Goal: Information Seeking & Learning: Learn about a topic

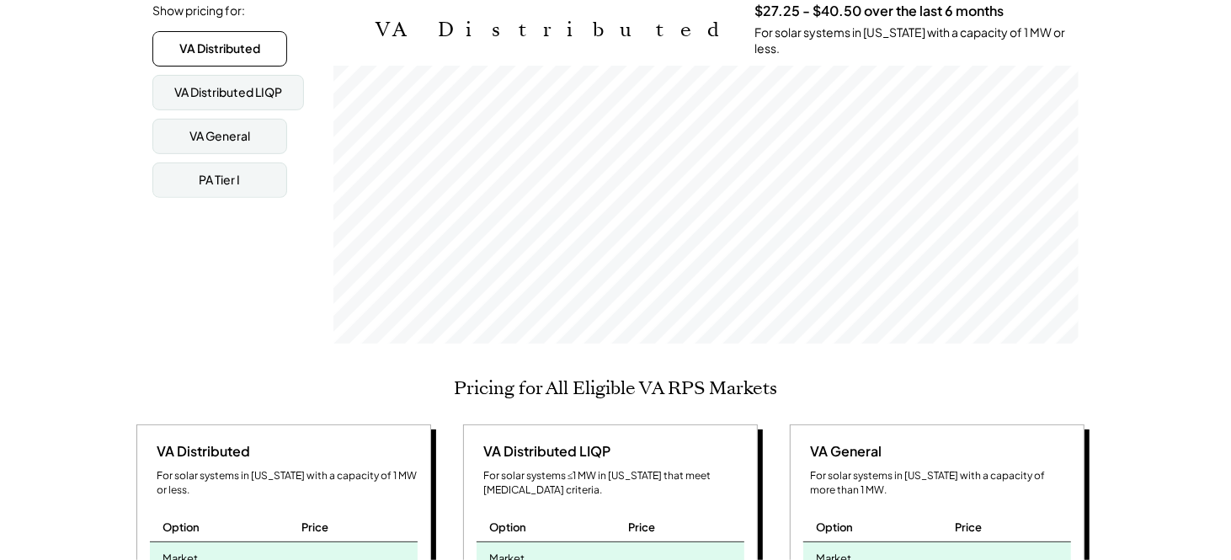
scroll to position [253, 0]
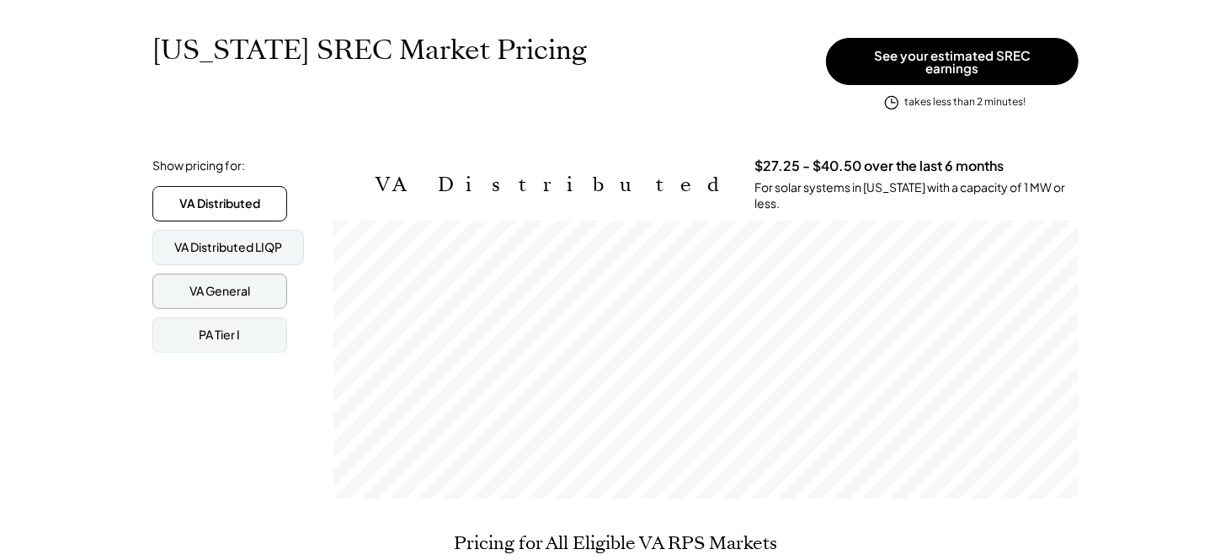
click at [234, 288] on div "VA General" at bounding box center [219, 291] width 61 height 17
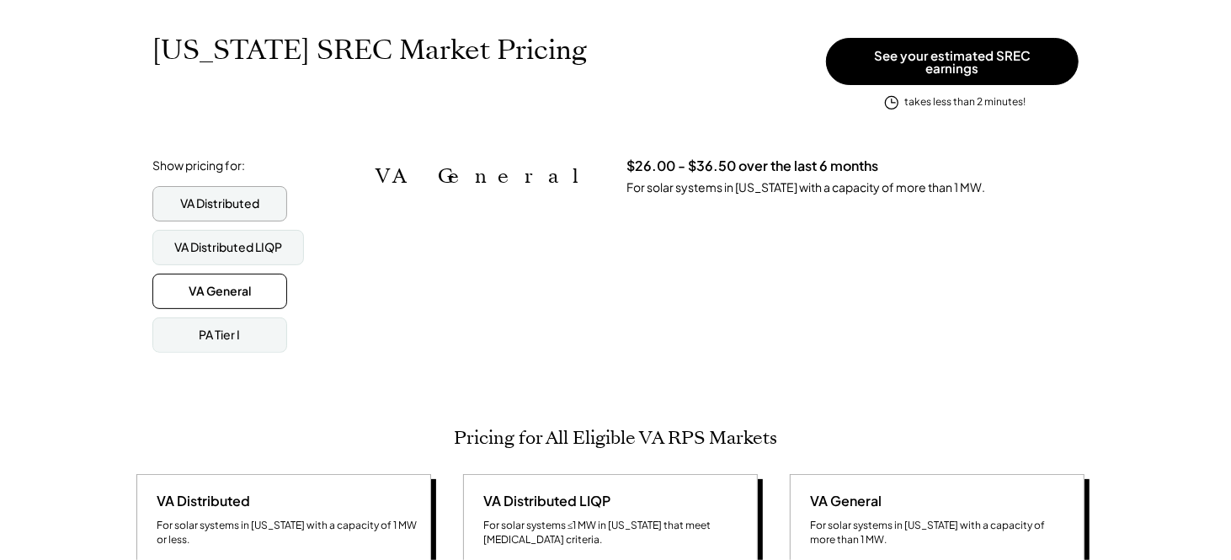
click at [237, 201] on div "VA Distributed" at bounding box center [219, 203] width 79 height 17
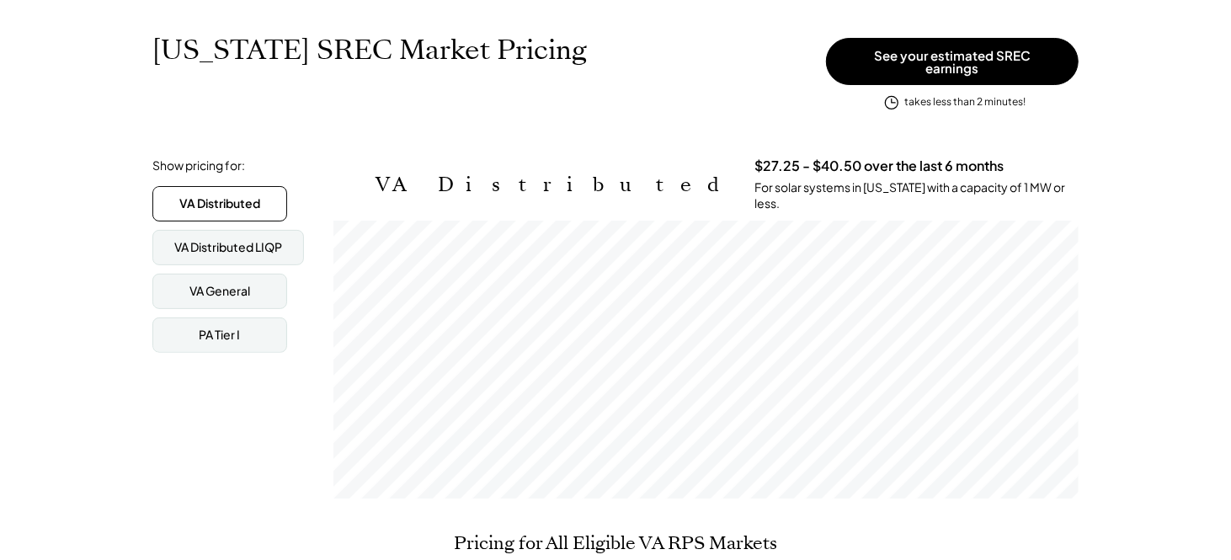
scroll to position [278, 744]
drag, startPoint x: 855, startPoint y: 178, endPoint x: 601, endPoint y: 178, distance: 253.5
click at [755, 178] on div "$27.25 - $40.50 over the last 6 months For solar systems in Virginia with a cap…" at bounding box center [917, 184] width 324 height 55
drag, startPoint x: 601, startPoint y: 178, endPoint x: 535, endPoint y: 178, distance: 66.5
click at [535, 178] on div "VA Distributed $27.25 - $40.50 over the last 6 months For solar systems in Virg…" at bounding box center [727, 184] width 703 height 55
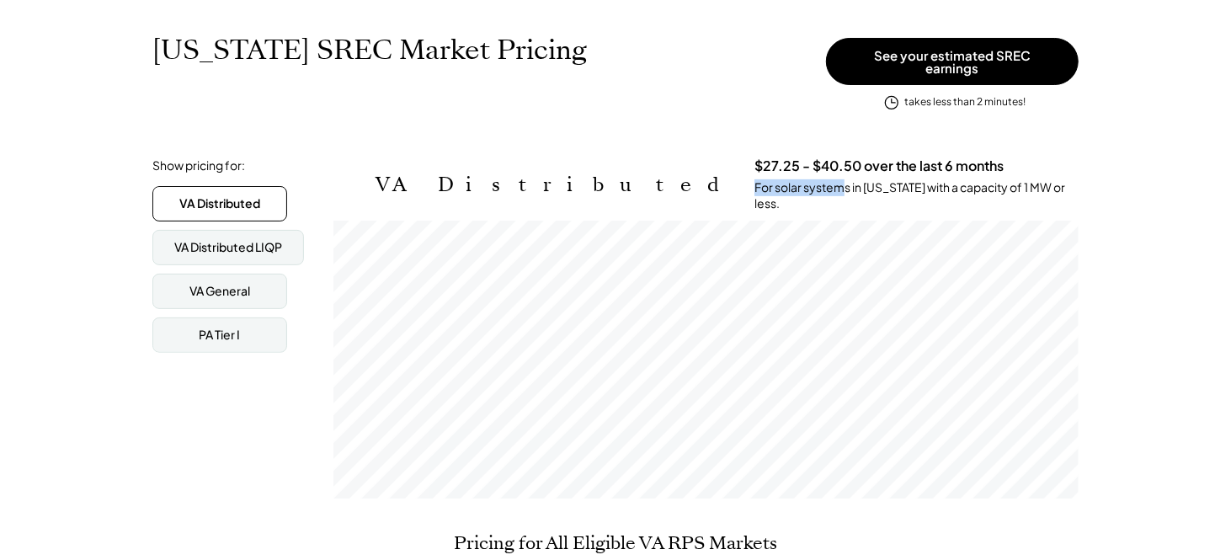
click at [525, 179] on div "VA Distributed $27.25 - $40.50 over the last 6 months For solar systems in Virg…" at bounding box center [727, 184] width 703 height 55
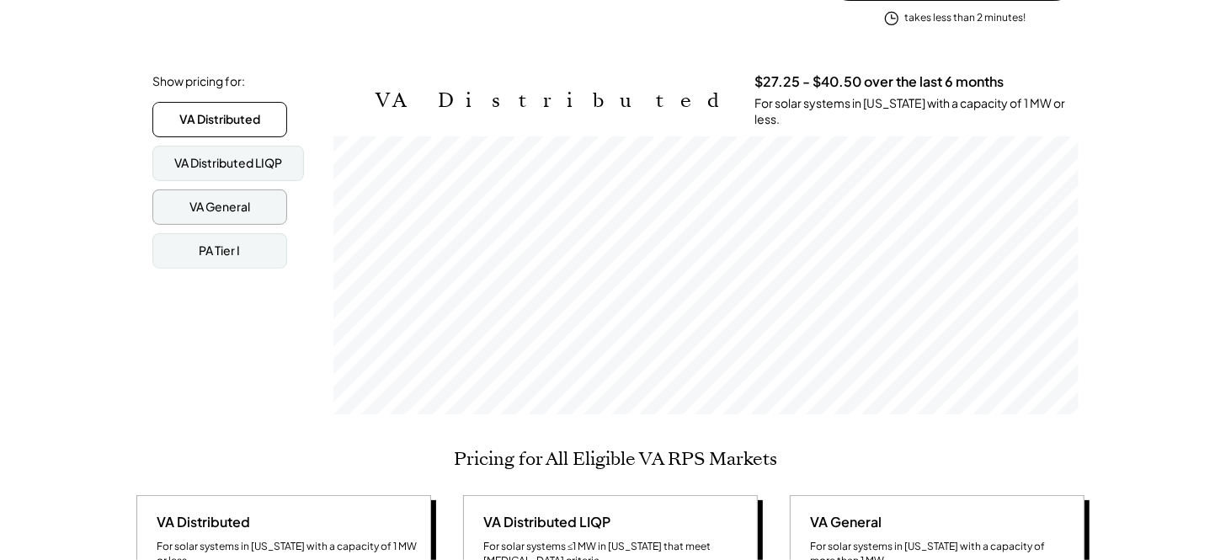
click at [224, 199] on div "VA General" at bounding box center [219, 207] width 61 height 17
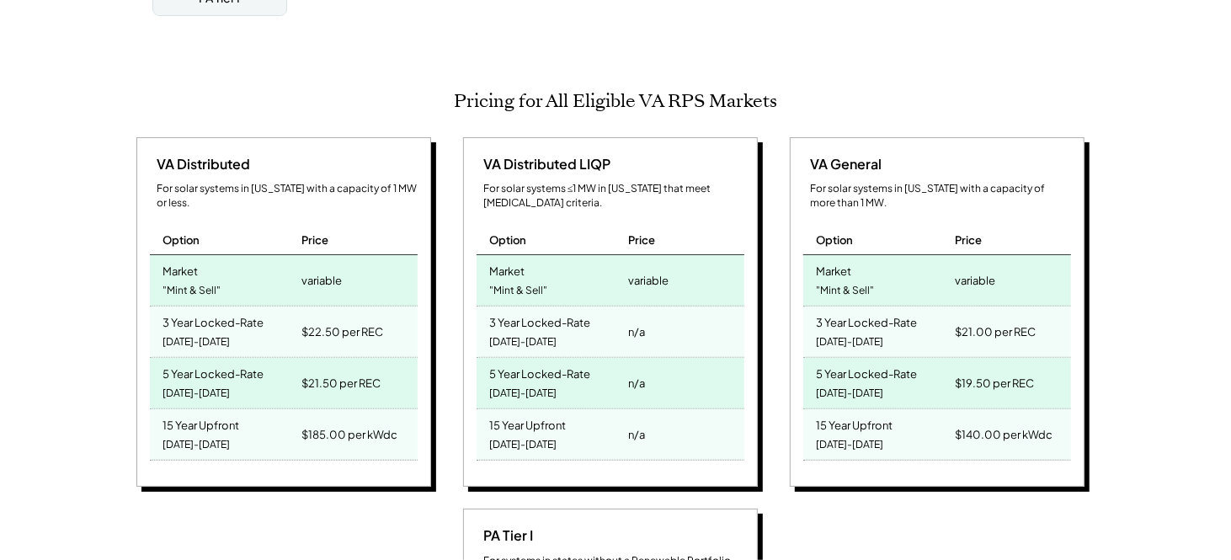
scroll to position [674, 0]
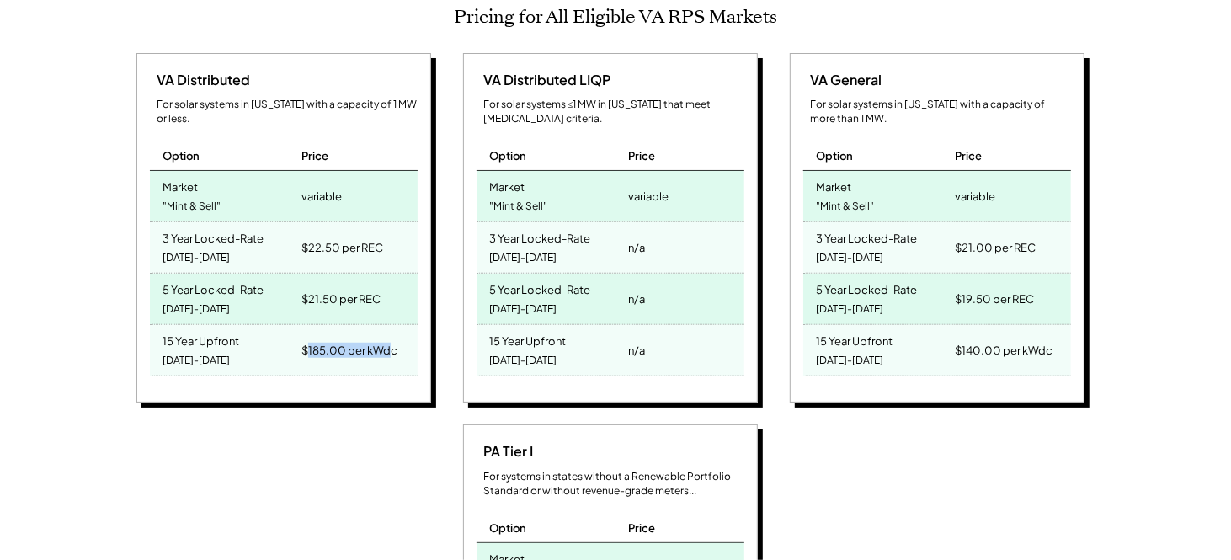
drag, startPoint x: 307, startPoint y: 339, endPoint x: 387, endPoint y: 343, distance: 81.0
click at [387, 343] on div "$185.00 per kWdc" at bounding box center [349, 351] width 96 height 24
drag, startPoint x: 306, startPoint y: 285, endPoint x: 382, endPoint y: 293, distance: 77.0
click at [382, 293] on div "$21.50 per REC" at bounding box center [357, 299] width 120 height 51
click at [243, 300] on div "5 Year Locked-Rate 2025-2029" at bounding box center [223, 299] width 147 height 51
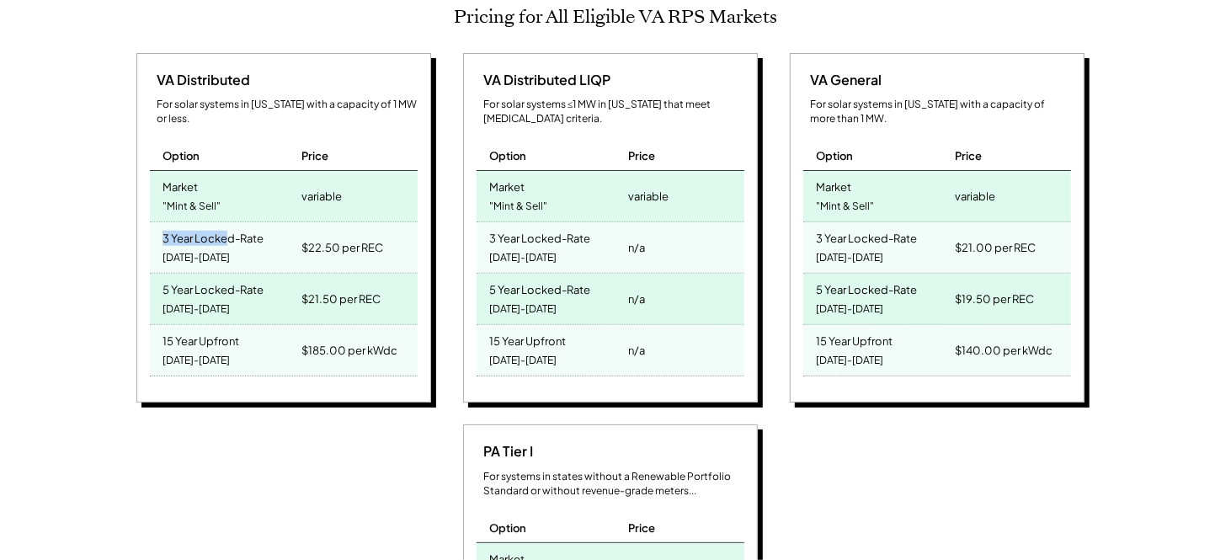
drag, startPoint x: 229, startPoint y: 243, endPoint x: 132, endPoint y: 215, distance: 101.0
click at [132, 215] on div "VA Distributed For solar systems in Virginia with a capacity of 1 MW or less. O…" at bounding box center [286, 230] width 310 height 355
drag, startPoint x: 386, startPoint y: 291, endPoint x: 157, endPoint y: 277, distance: 229.5
click at [157, 277] on div "5 Year Locked-Rate 2025-2029 $21.50 per REC" at bounding box center [284, 299] width 268 height 51
click at [157, 277] on div "5 Year Locked-Rate 2025-2029" at bounding box center [223, 299] width 147 height 51
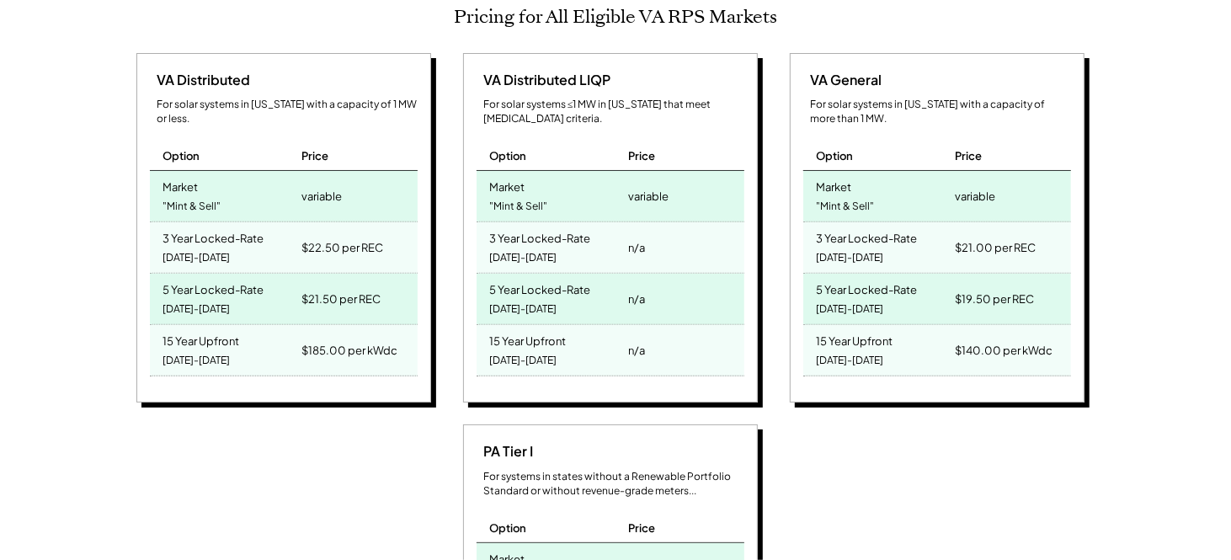
click at [288, 299] on div "5 Year Locked-Rate 2025-2029" at bounding box center [223, 299] width 147 height 51
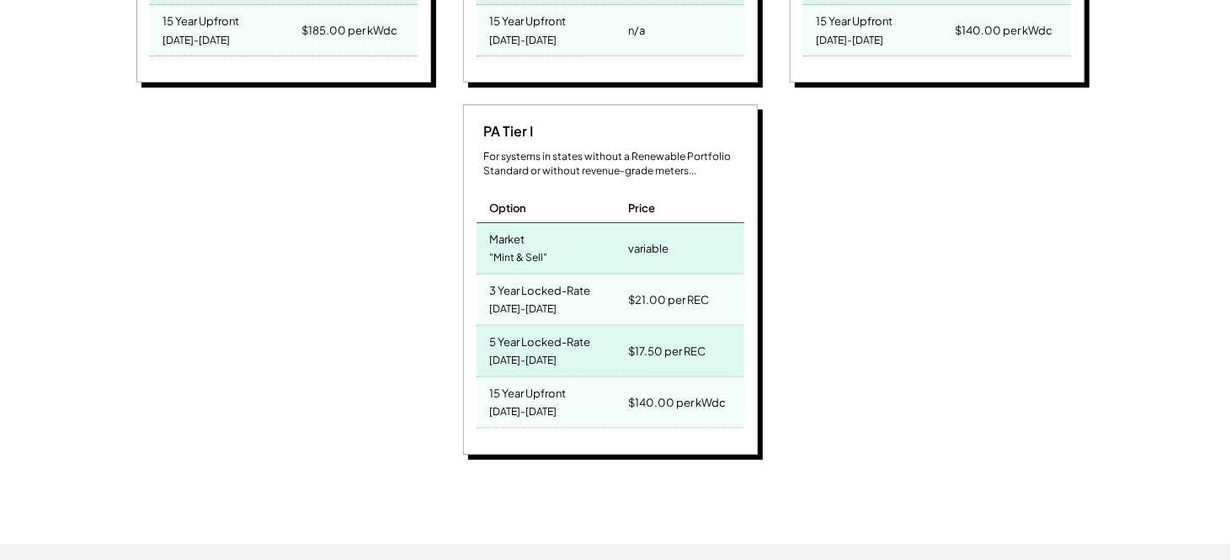
scroll to position [1011, 0]
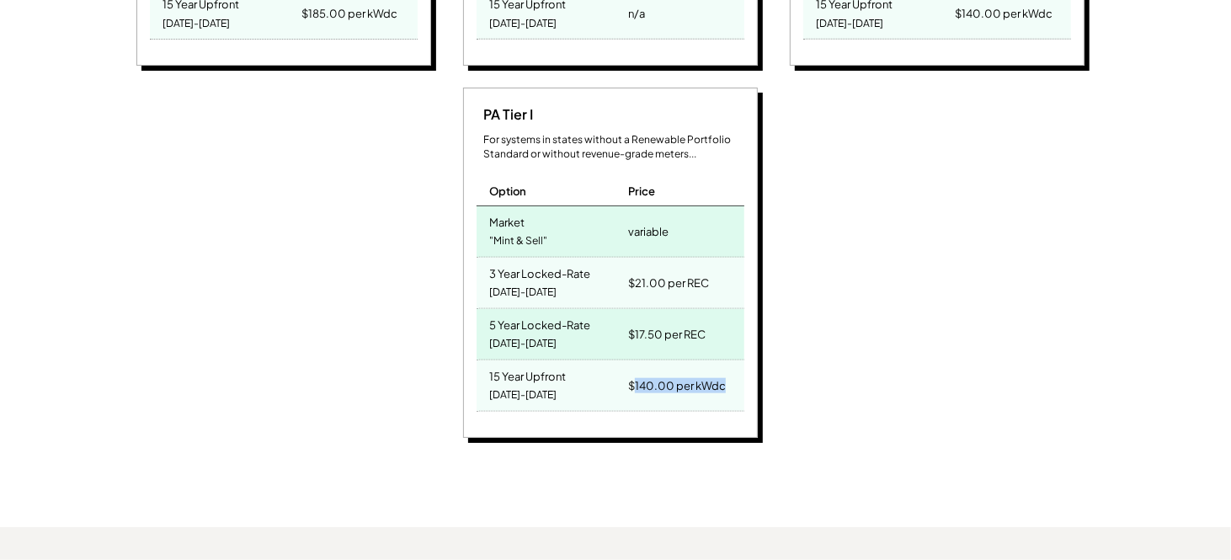
drag, startPoint x: 634, startPoint y: 374, endPoint x: 754, endPoint y: 376, distance: 119.6
click at [754, 376] on div "PA Tier I For systems in states without a Renewable Portfolio Standard or witho…" at bounding box center [610, 263] width 295 height 350
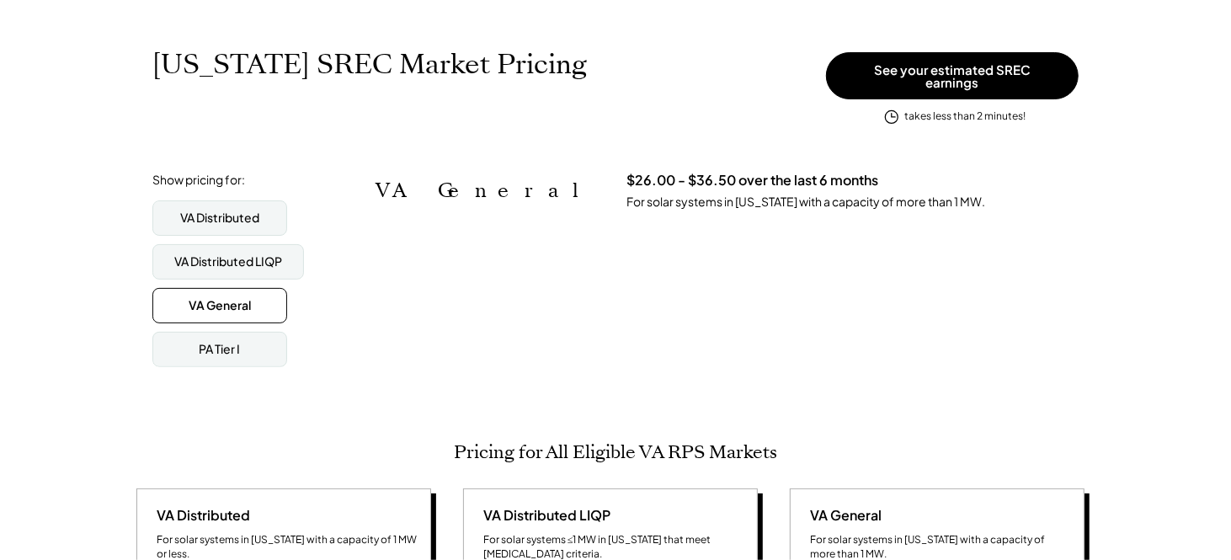
scroll to position [168, 0]
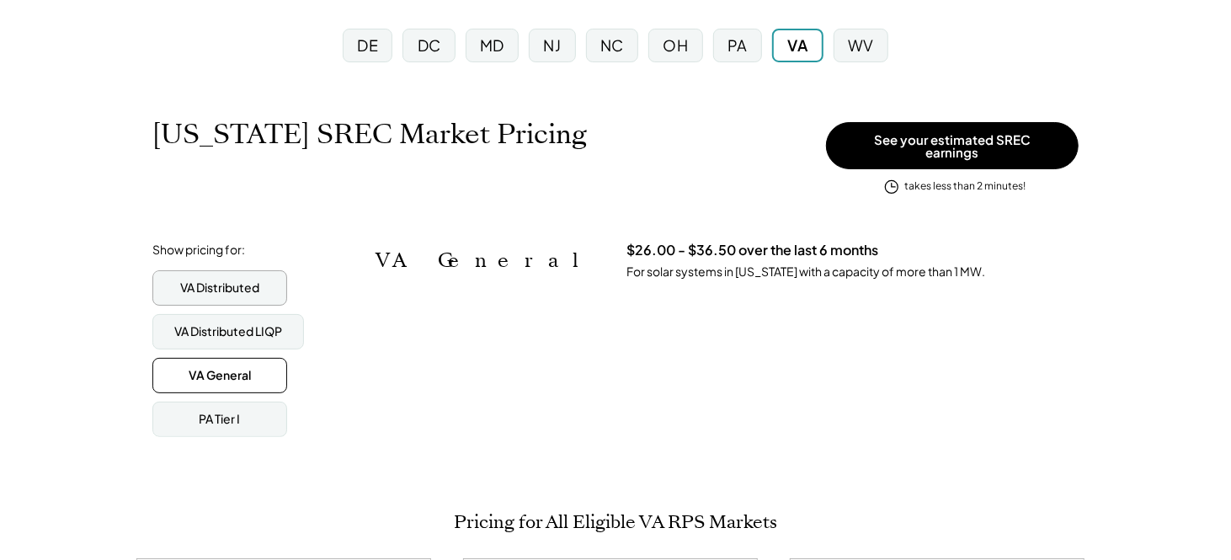
click at [225, 282] on div "VA Distributed" at bounding box center [219, 288] width 79 height 17
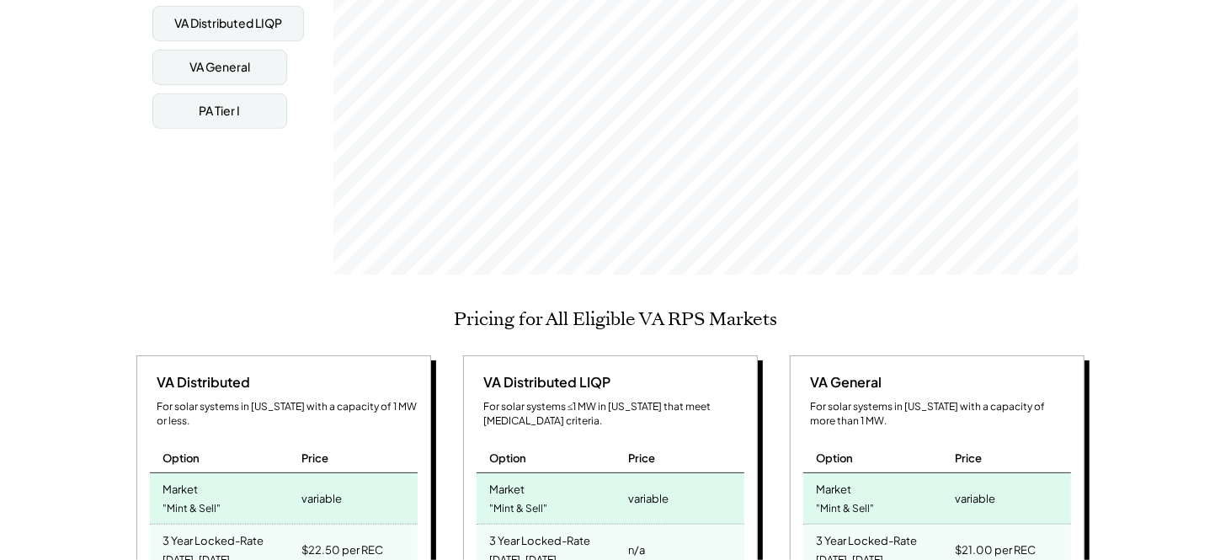
scroll to position [337, 0]
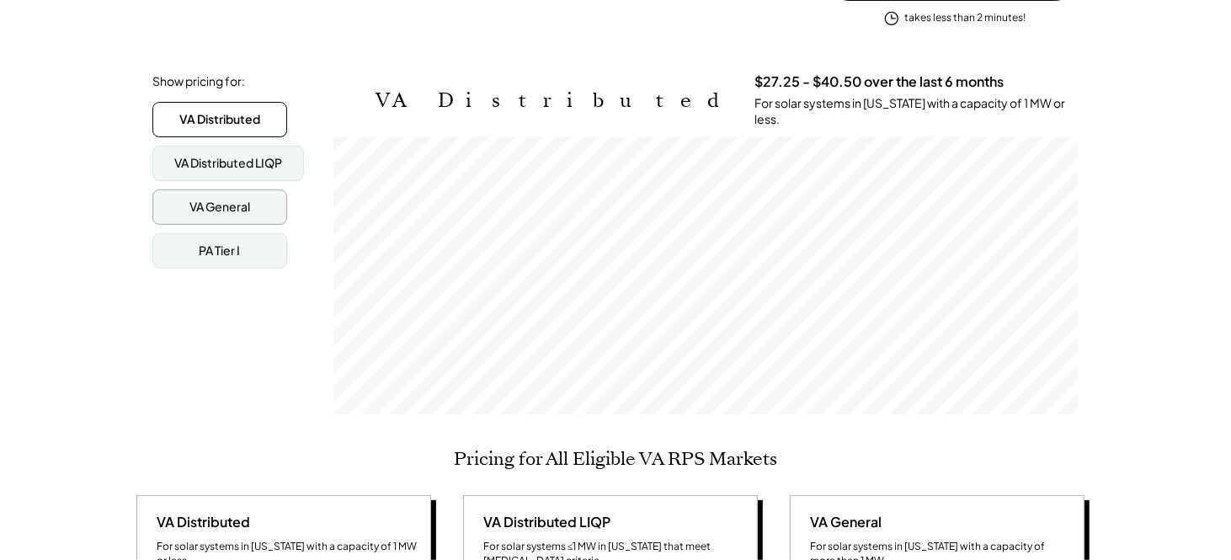
click at [213, 204] on div "VA General" at bounding box center [219, 207] width 61 height 17
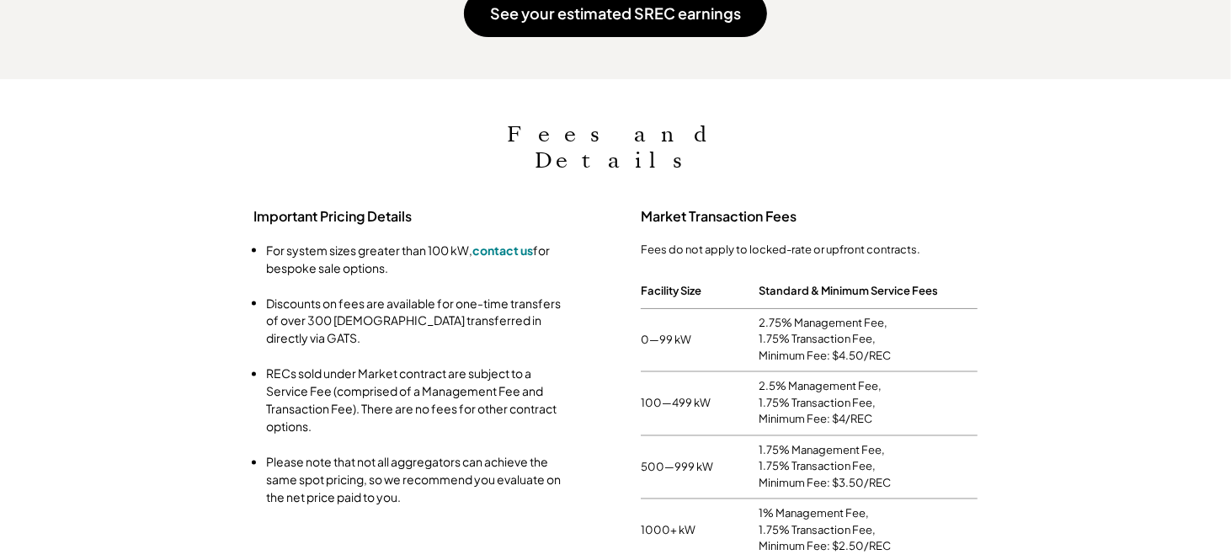
scroll to position [1768, 0]
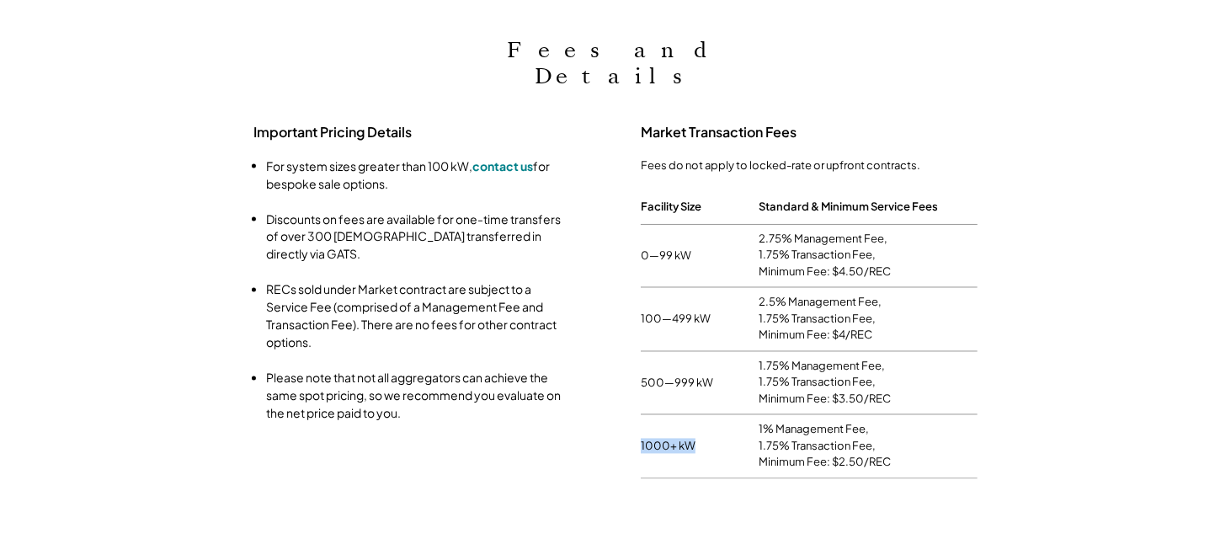
drag, startPoint x: 699, startPoint y: 403, endPoint x: 641, endPoint y: 400, distance: 58.2
click at [641, 439] on div "1000+ kW" at bounding box center [700, 446] width 118 height 15
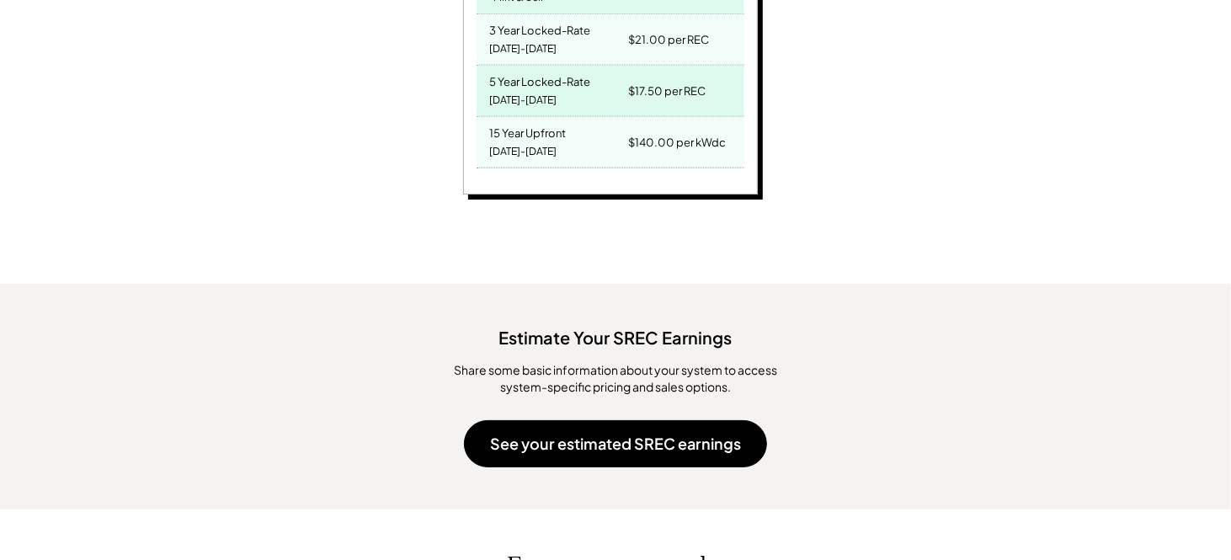
scroll to position [1251, 0]
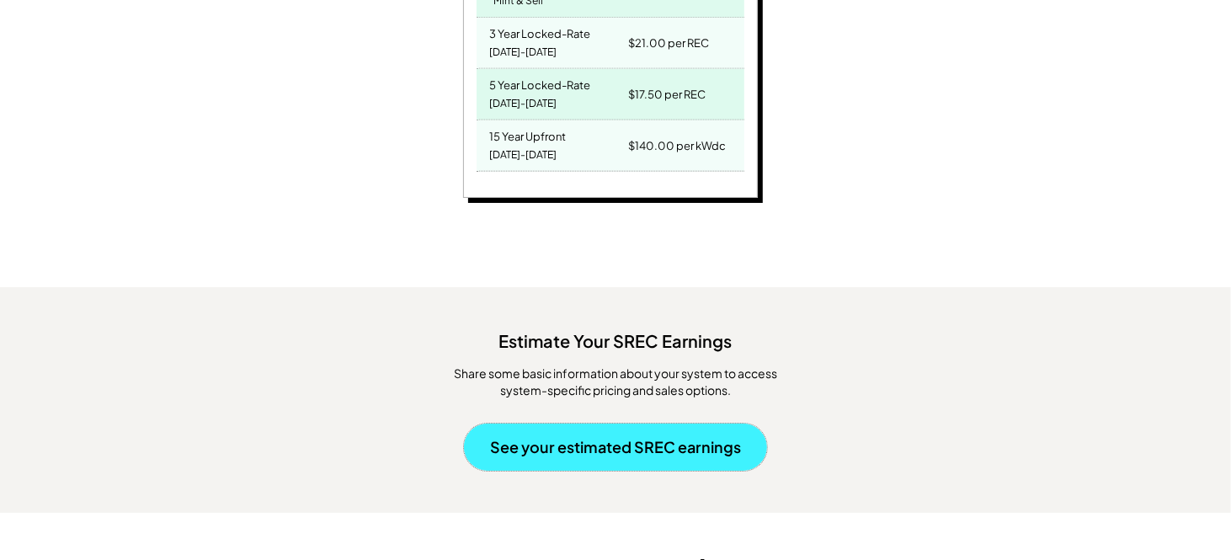
click at [543, 436] on button "See your estimated SREC earnings" at bounding box center [615, 447] width 303 height 47
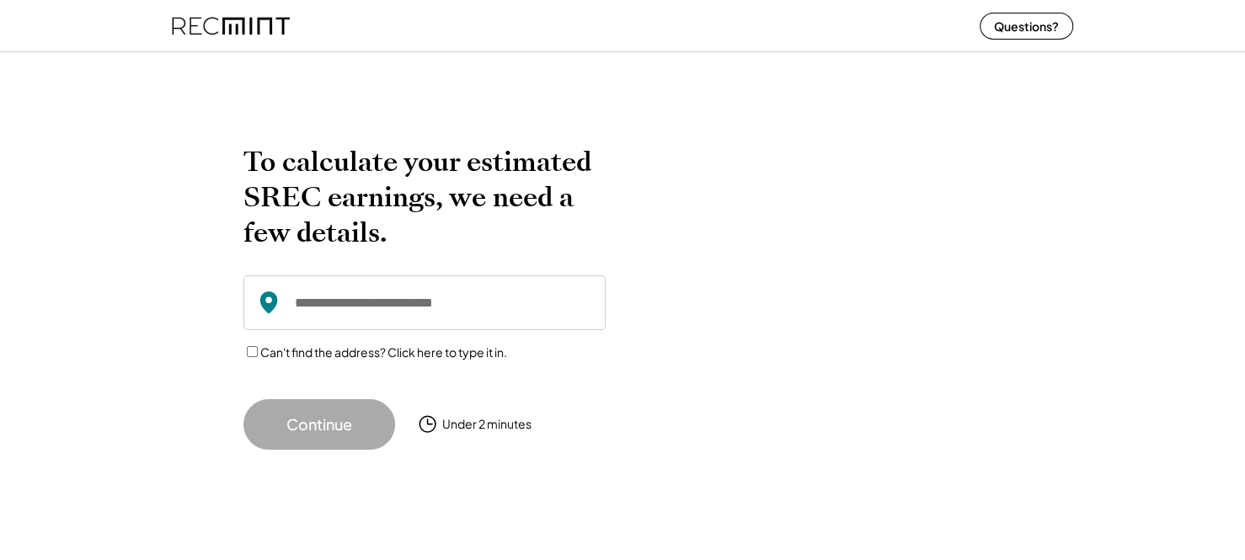
click at [361, 313] on input "input" at bounding box center [424, 302] width 362 height 55
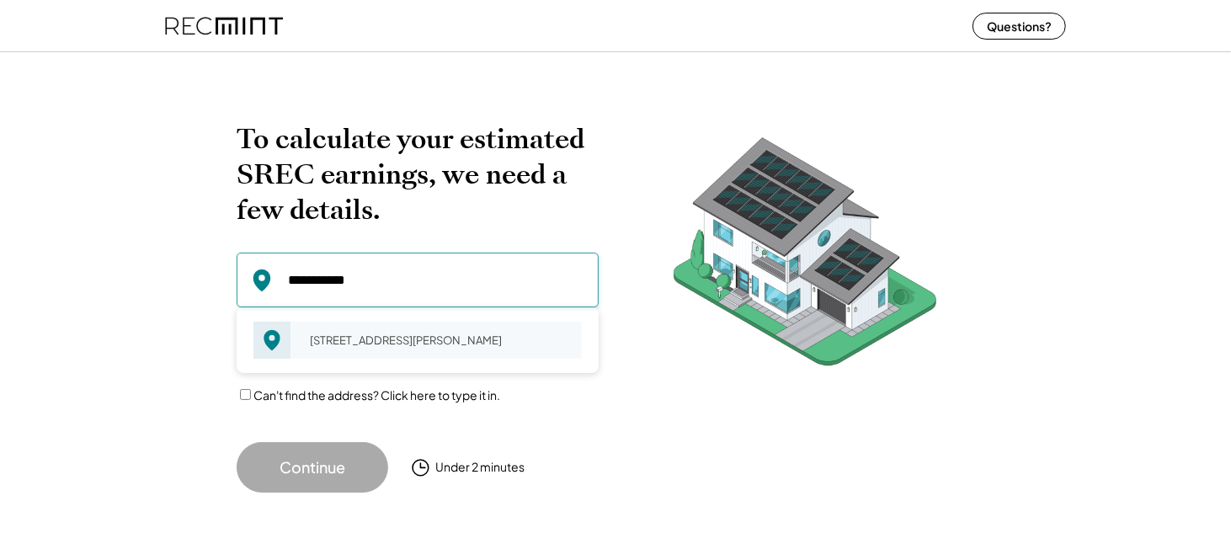
click at [373, 341] on div "24940 Haughton Sq Chantilly, VA 20152" at bounding box center [440, 340] width 283 height 24
type input "**********"
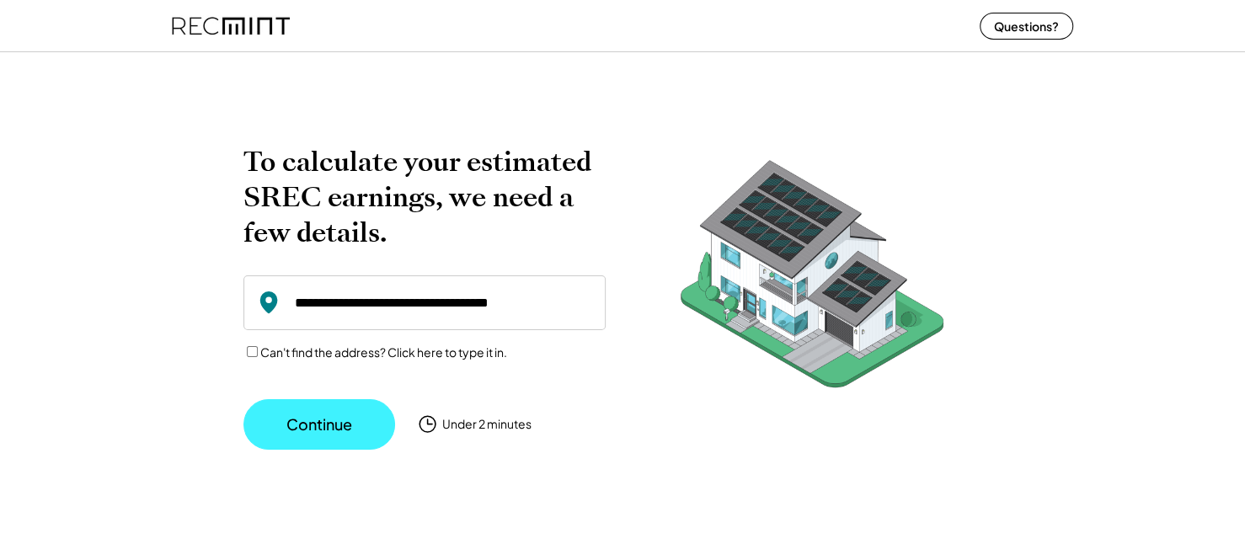
click at [319, 419] on button "Continue" at bounding box center [319, 424] width 152 height 51
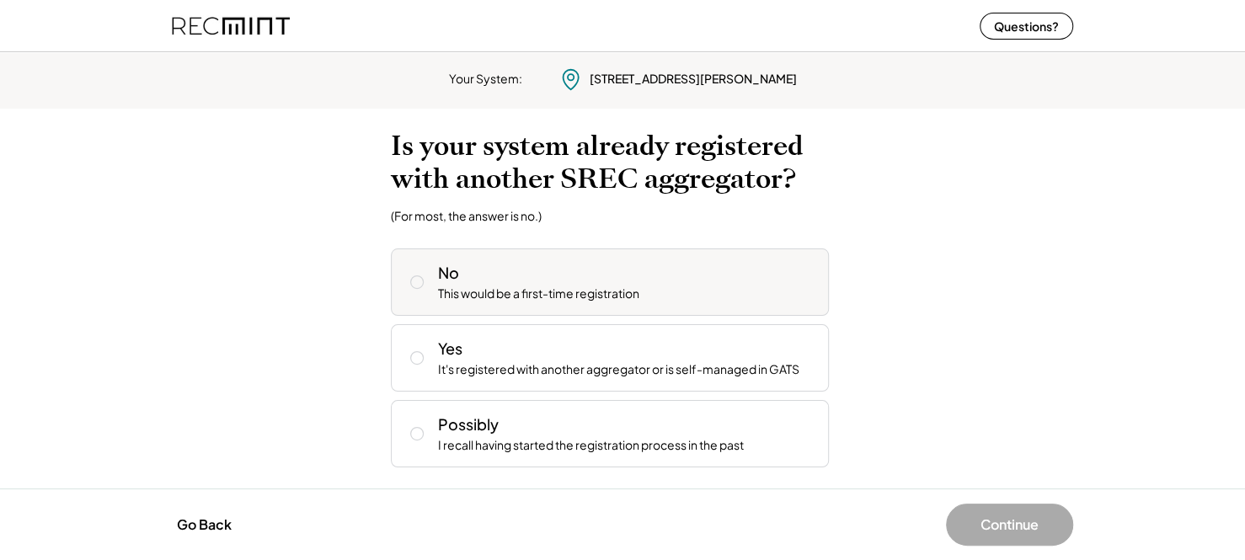
click at [413, 282] on icon at bounding box center [416, 282] width 17 height 17
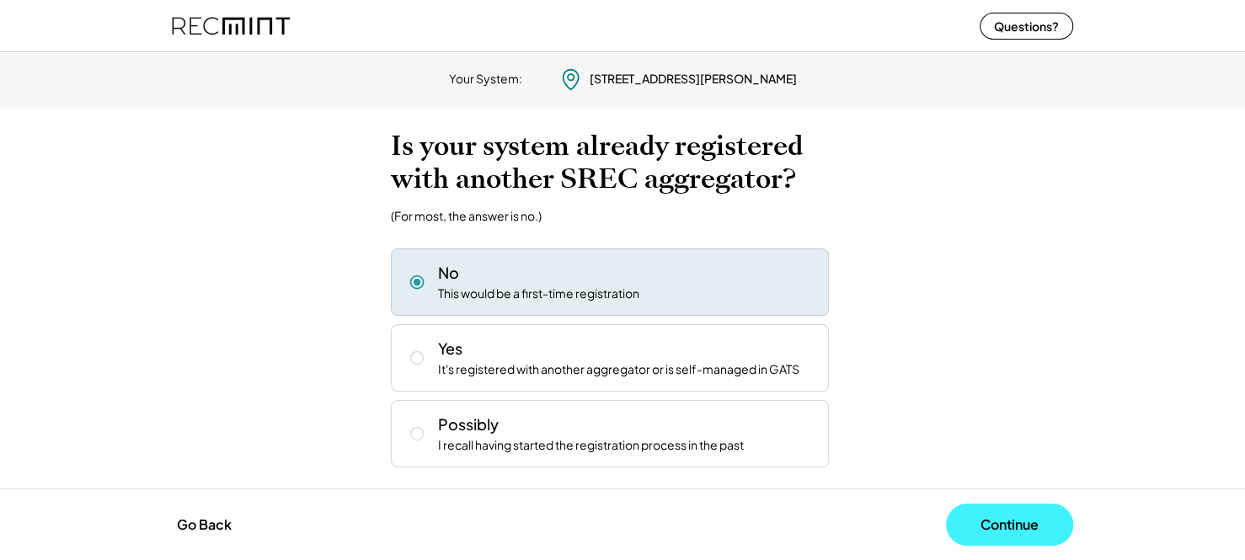
click at [1017, 522] on button "Continue" at bounding box center [1009, 525] width 127 height 42
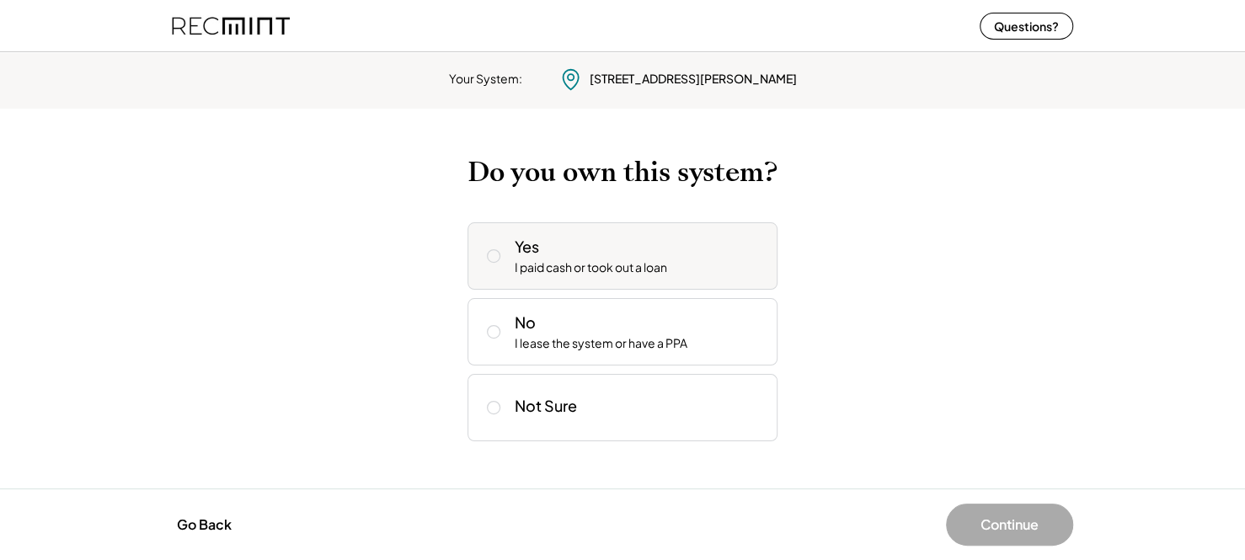
click at [493, 261] on use at bounding box center [494, 256] width 13 height 13
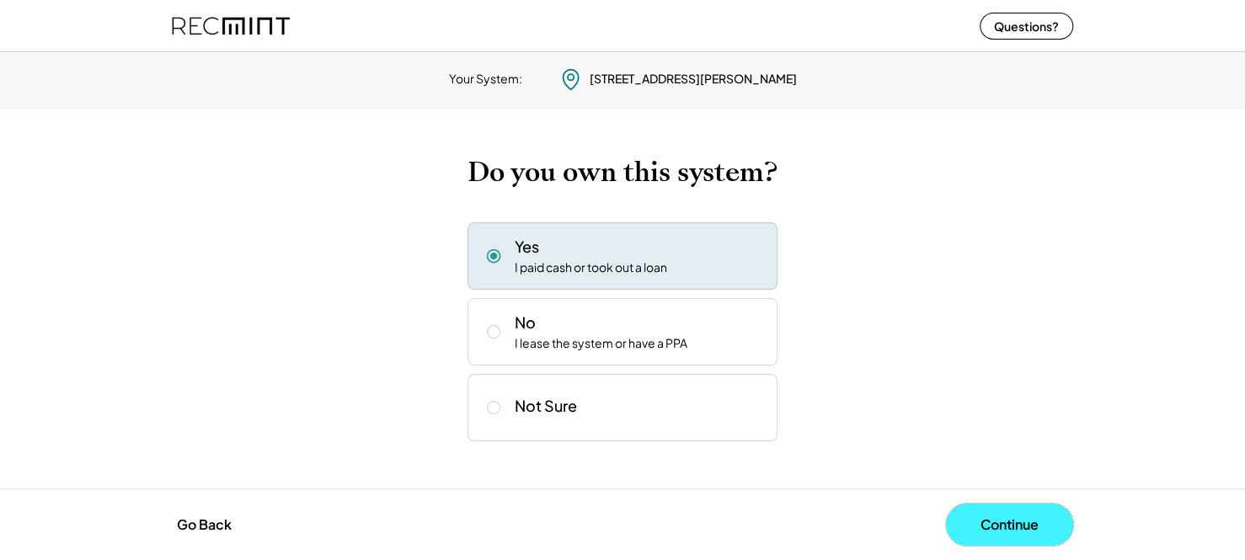
click at [1029, 516] on button "Continue" at bounding box center [1009, 525] width 127 height 42
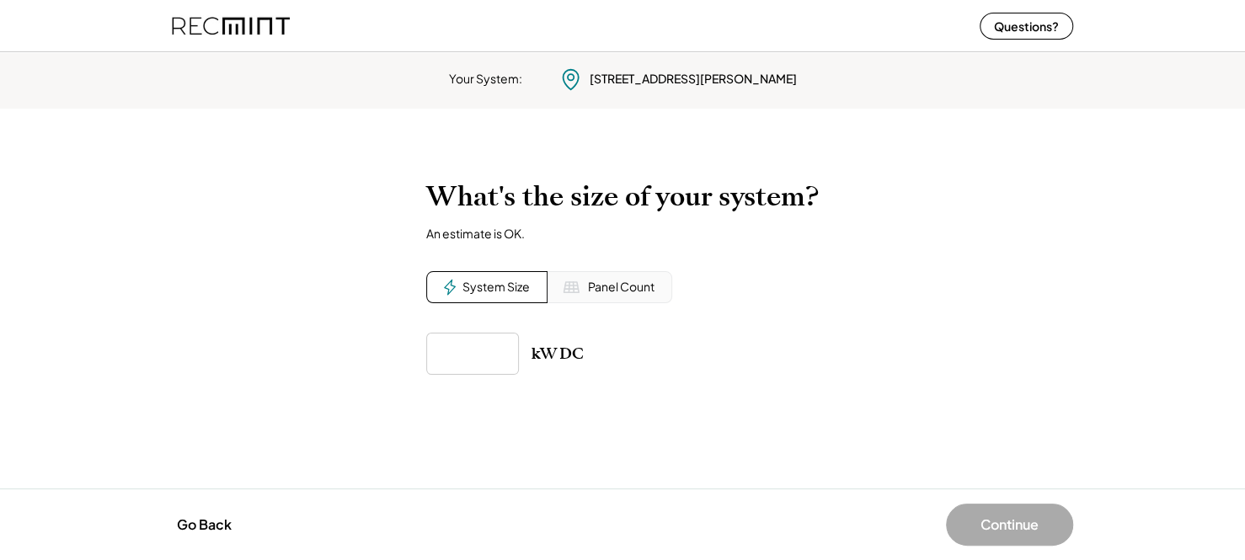
click at [480, 360] on input "input" at bounding box center [472, 354] width 93 height 42
type input "*****"
click at [725, 372] on div "kW DC" at bounding box center [622, 354] width 392 height 42
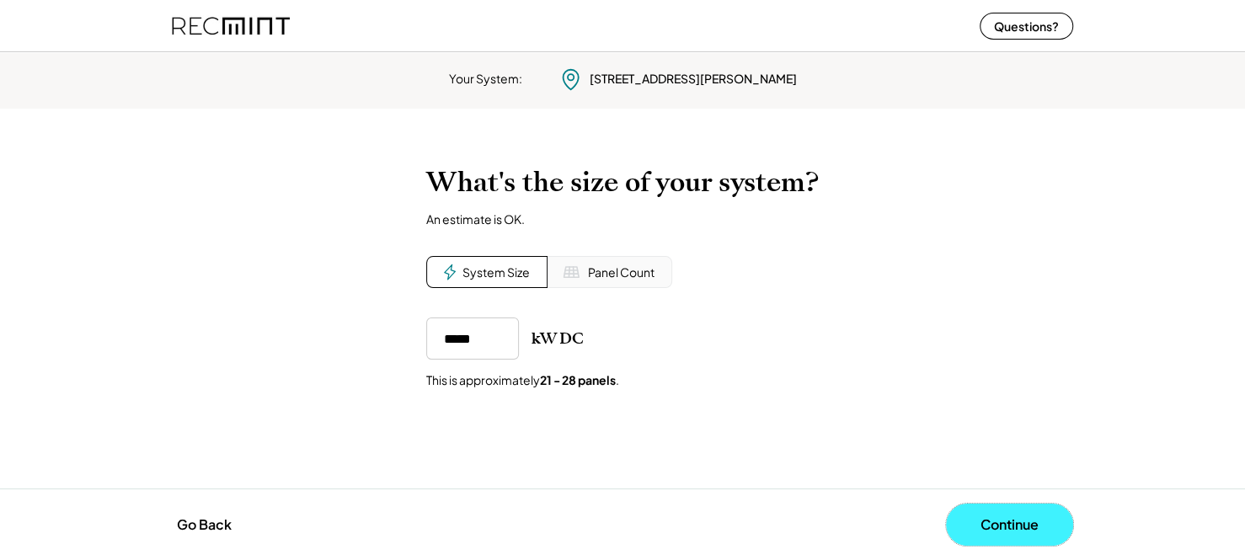
click at [994, 525] on button "Continue" at bounding box center [1009, 525] width 127 height 42
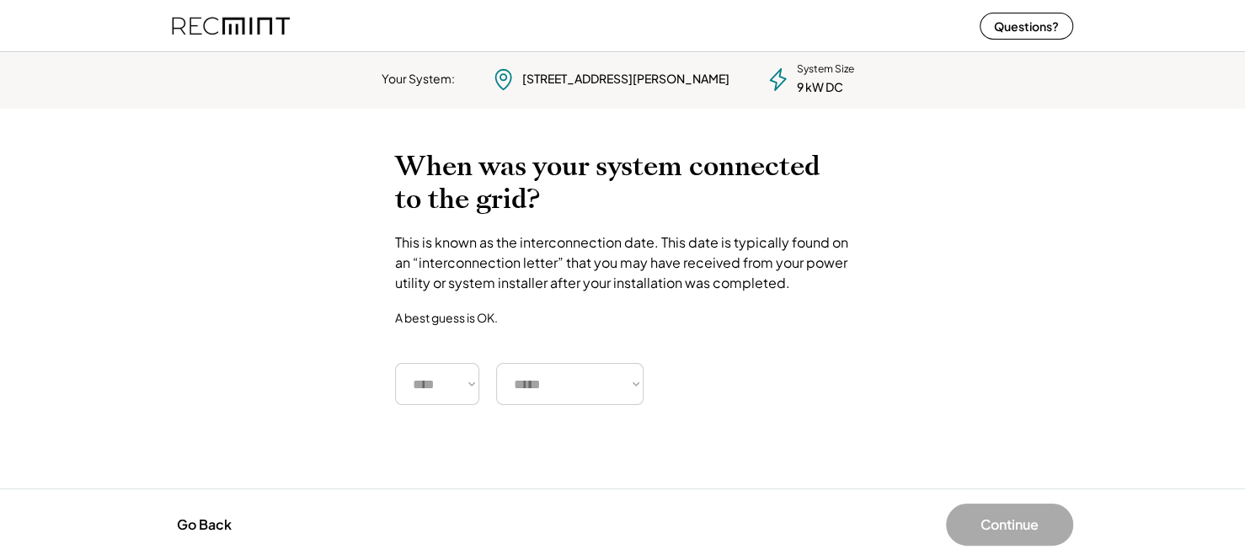
click at [451, 394] on select "**** **** **** **** **** **** **** **** **** **** **** **** **** **** ****" at bounding box center [437, 384] width 84 height 42
select select "****"
click at [395, 363] on select "**** **** **** **** **** **** **** **** **** **** **** **** **** **** ****" at bounding box center [437, 384] width 84 height 42
click at [587, 356] on div "When was your system connected to the grid? This is known as the interconnectio…" at bounding box center [622, 277] width 455 height 255
click at [589, 385] on select "***** ******* ******** ***** ***** *** **** **** ****** ********* ******* *****…" at bounding box center [569, 384] width 147 height 42
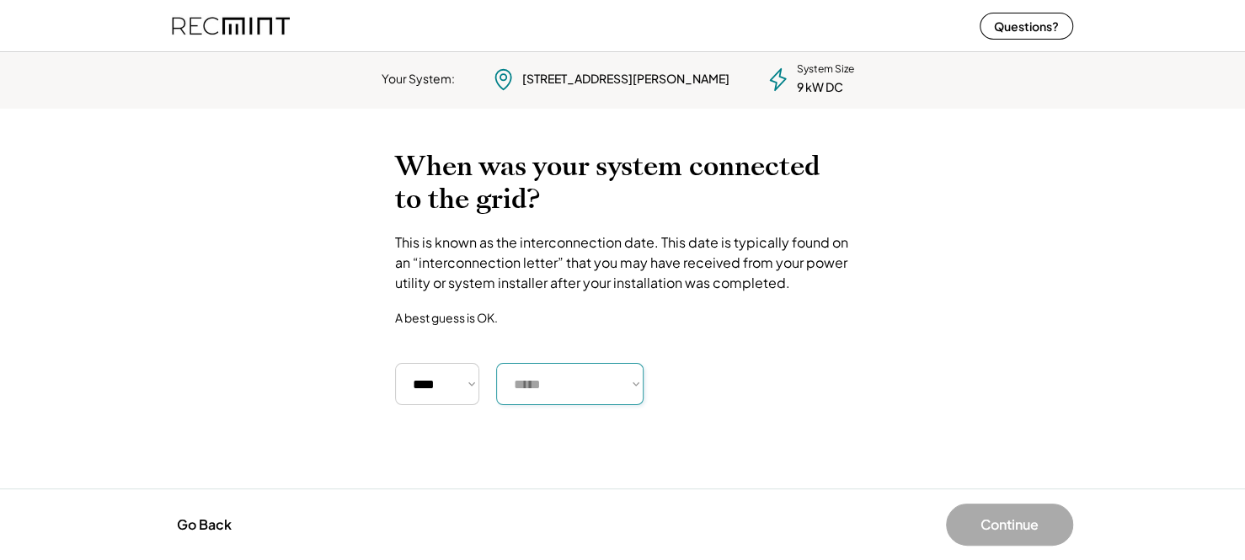
select select "**********"
click at [496, 363] on select "***** ******* ******** ***** ***** *** **** **** ****** ********* ******* *****…" at bounding box center [569, 384] width 147 height 42
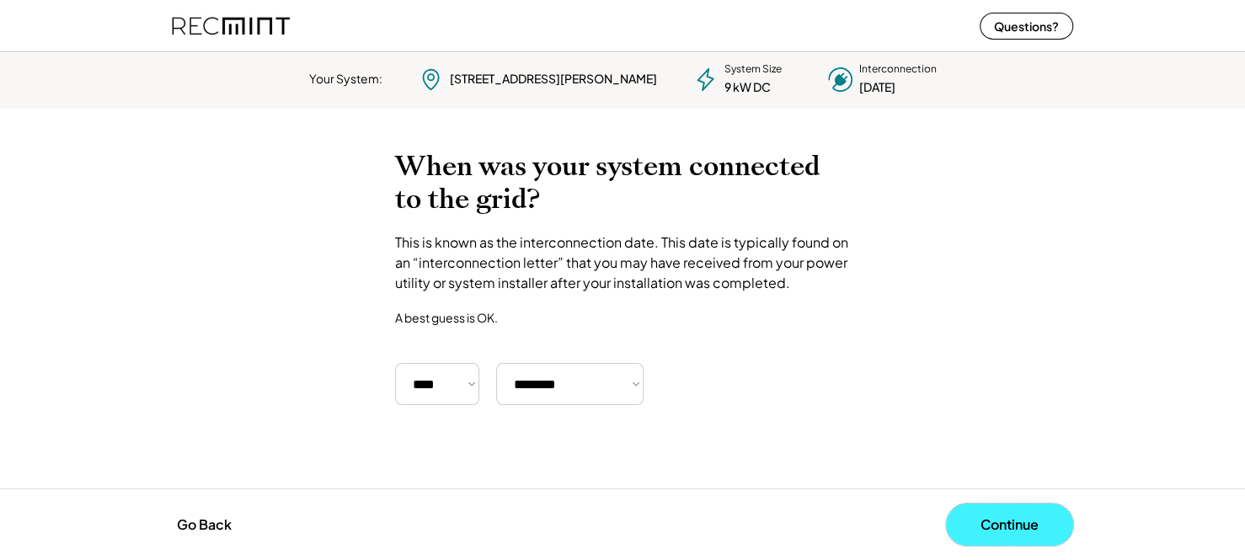
click at [1006, 519] on button "Continue" at bounding box center [1009, 525] width 127 height 42
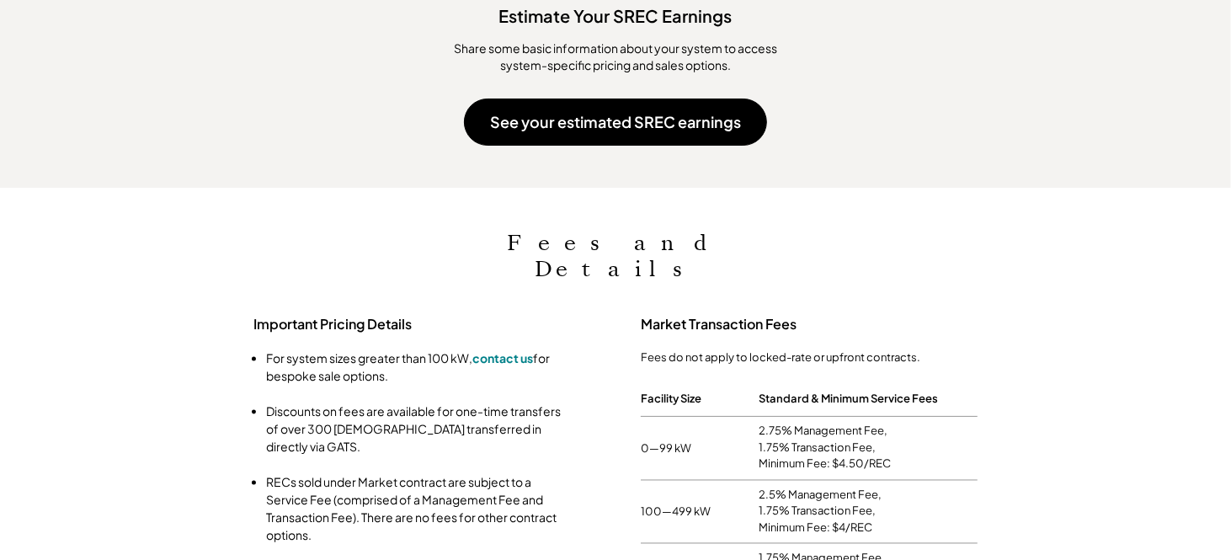
scroll to position [1592, 0]
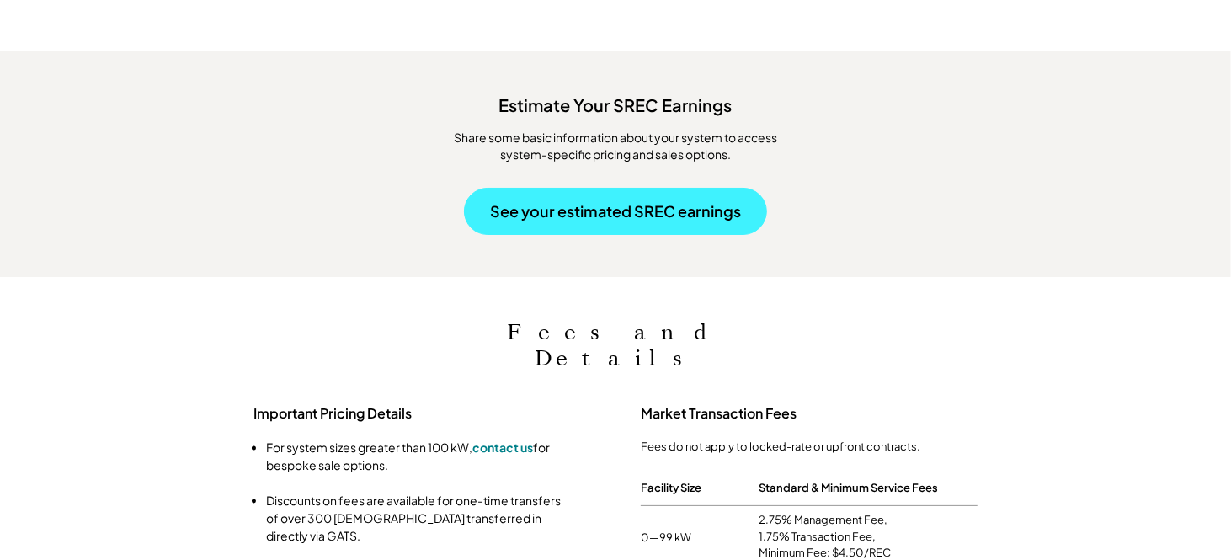
click at [616, 188] on button "See your estimated SREC earnings" at bounding box center [615, 211] width 303 height 47
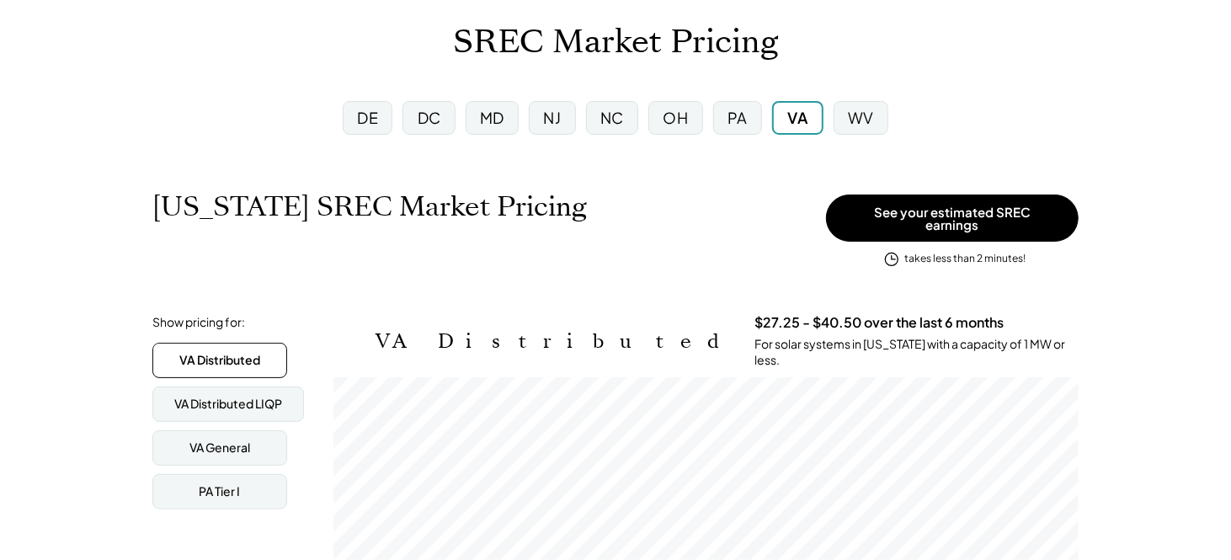
scroll to position [76, 0]
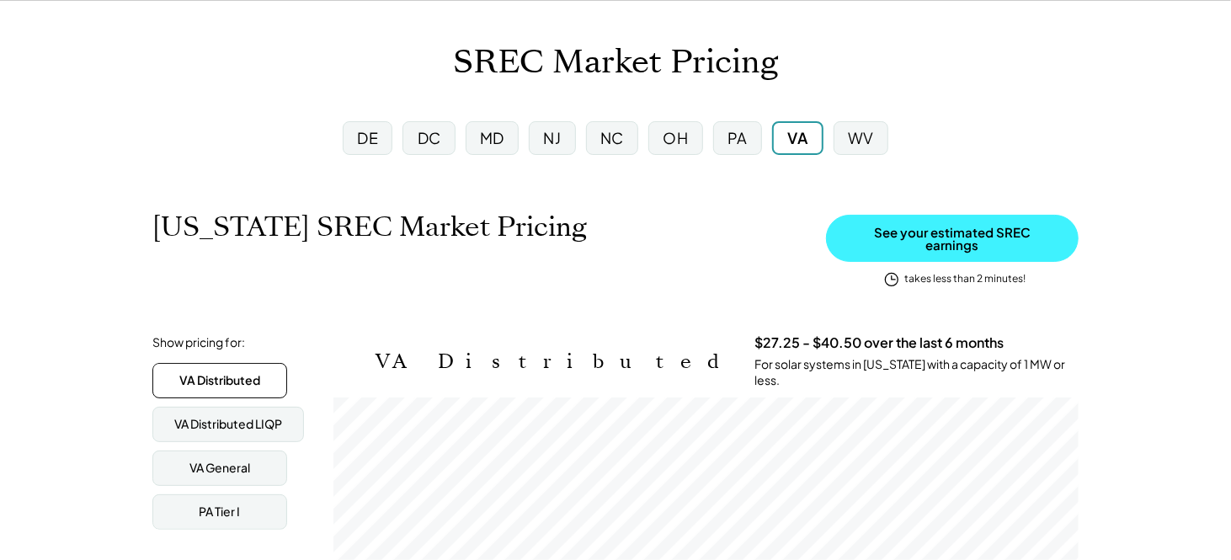
click at [968, 232] on button "See your estimated SREC earnings" at bounding box center [952, 238] width 253 height 47
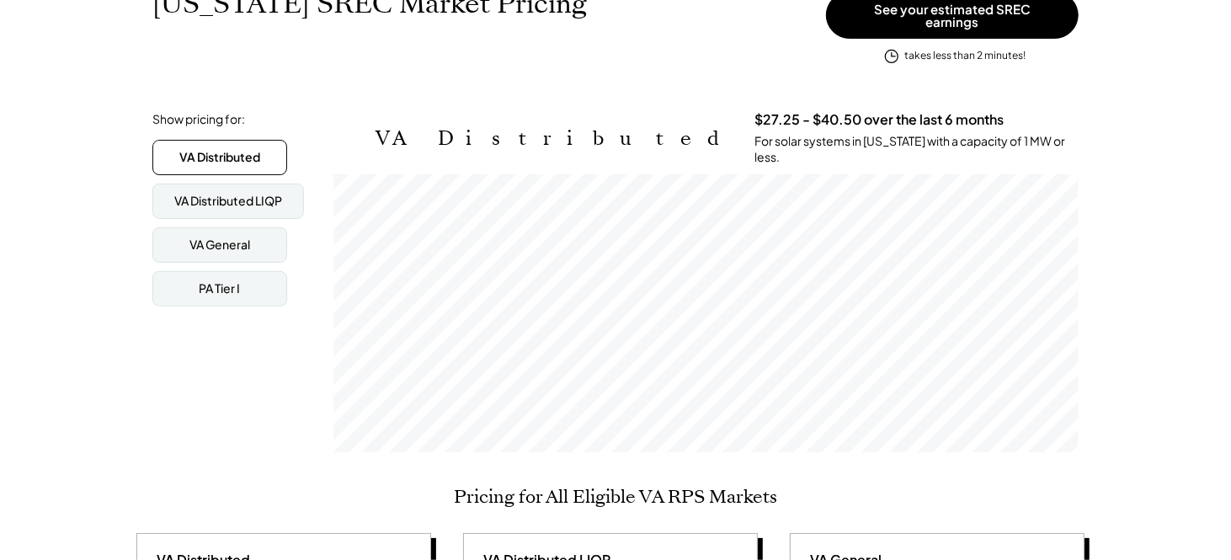
scroll to position [168, 0]
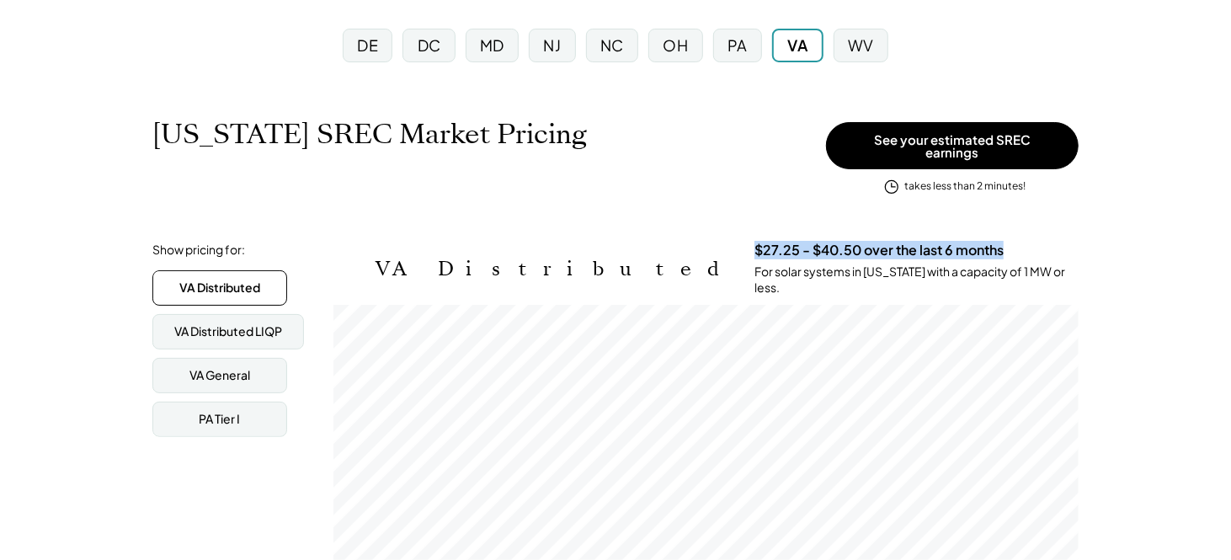
drag, startPoint x: 540, startPoint y: 235, endPoint x: 785, endPoint y: 245, distance: 245.3
click at [785, 245] on h3 "$27.25 - $40.50 over the last 6 months" at bounding box center [879, 251] width 249 height 18
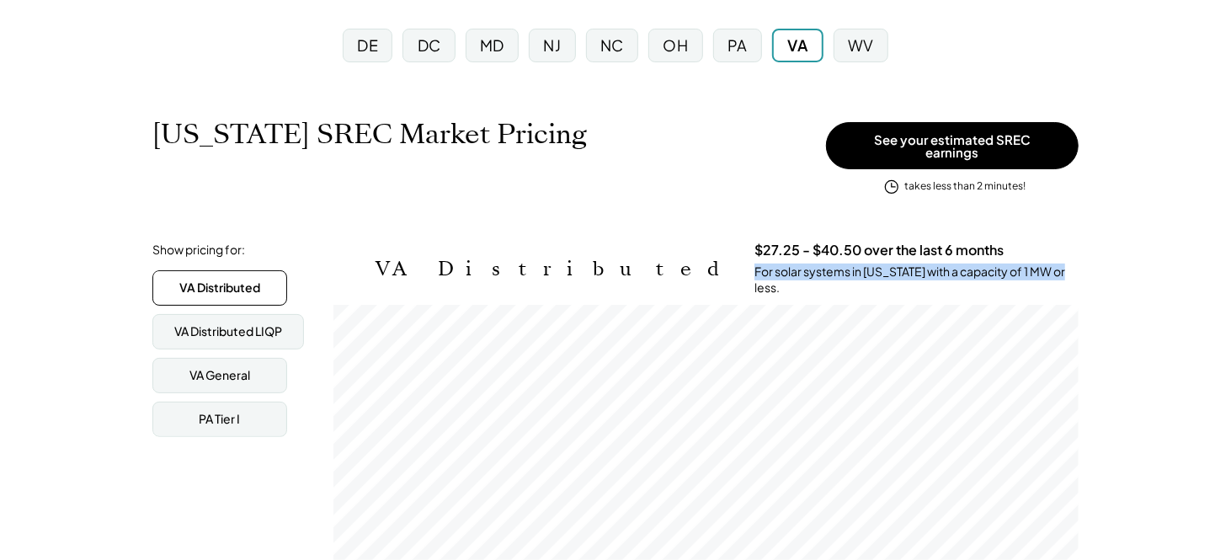
drag, startPoint x: 538, startPoint y: 262, endPoint x: 834, endPoint y: 265, distance: 295.6
click at [834, 265] on div "For solar systems in [US_STATE] with a capacity of 1 MW or less." at bounding box center [917, 280] width 324 height 33
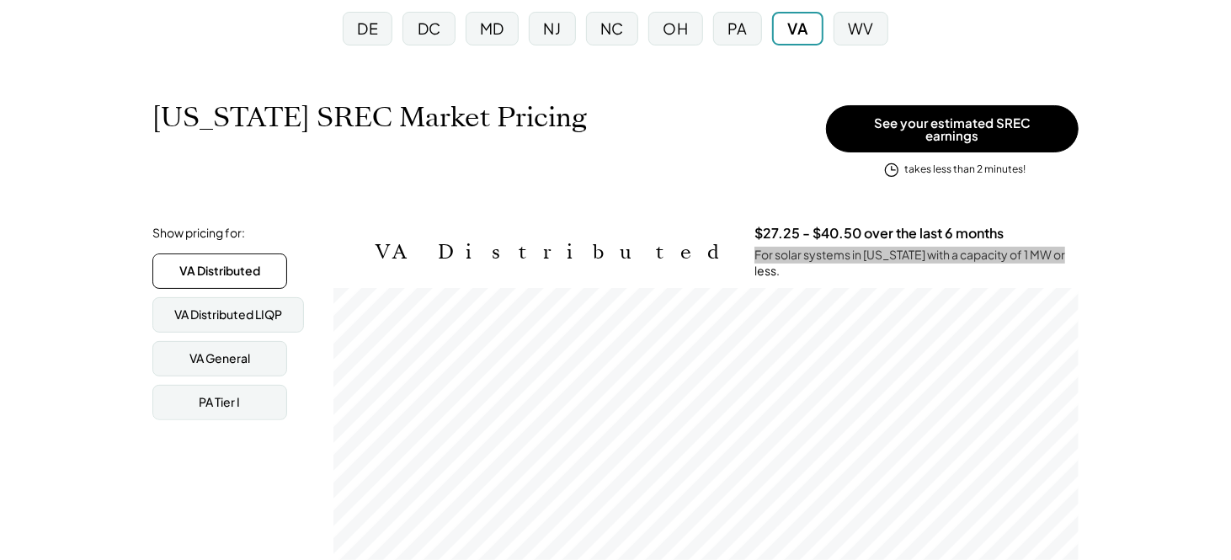
scroll to position [84, 0]
